Goal: Task Accomplishment & Management: Use online tool/utility

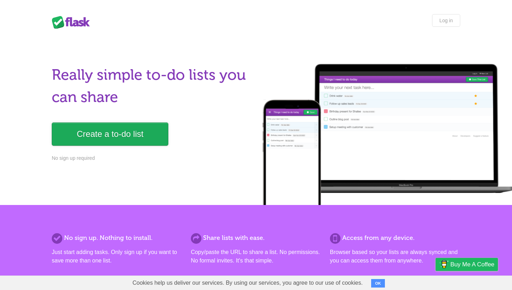
click at [120, 137] on link "Create a to-do list" at bounding box center [110, 133] width 117 height 23
click at [124, 137] on link "Create a to-do list" at bounding box center [110, 133] width 117 height 23
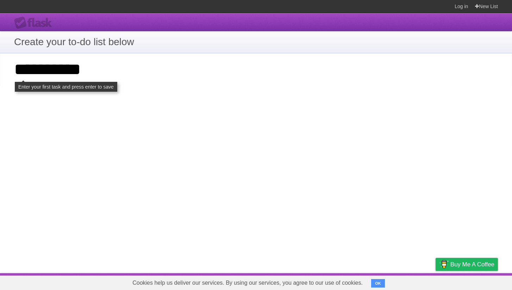
type input "**********"
click input "**********" at bounding box center [0, 0] width 0 height 0
